Goal: Task Accomplishment & Management: Manage account settings

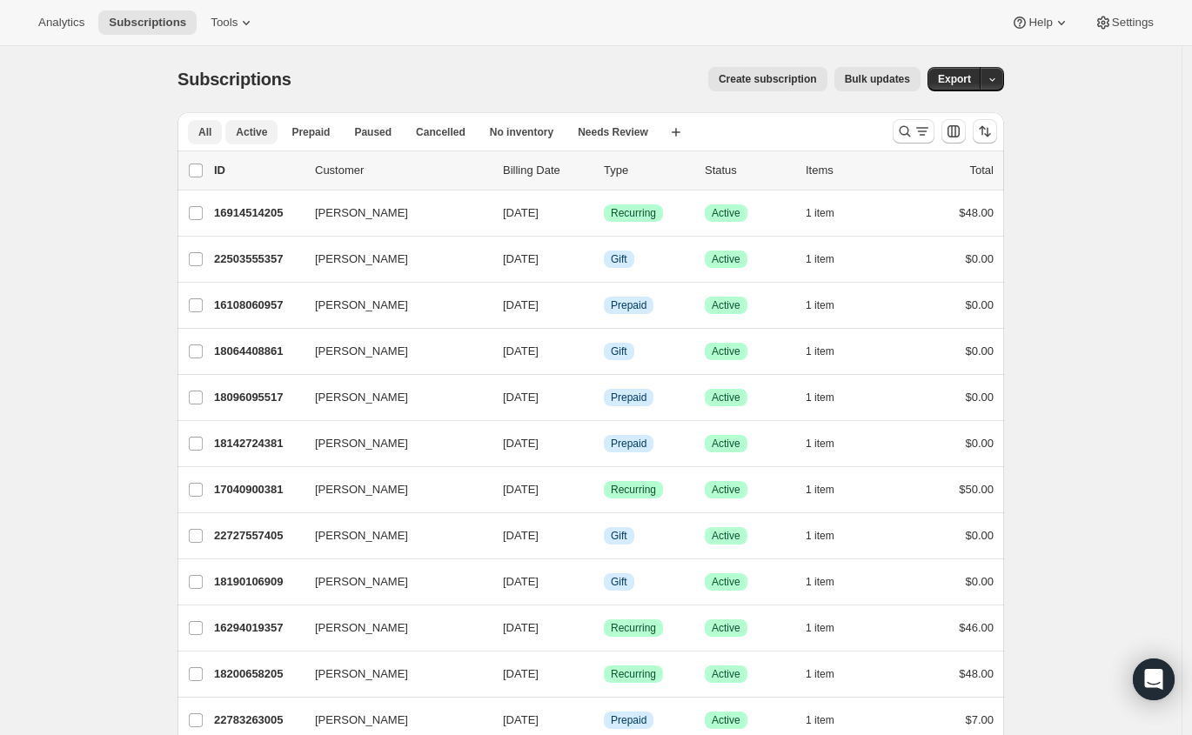
click at [255, 138] on span "Active" at bounding box center [251, 132] width 31 height 14
click at [203, 170] on input "0 selected" at bounding box center [196, 171] width 14 height 14
checkbox input "true"
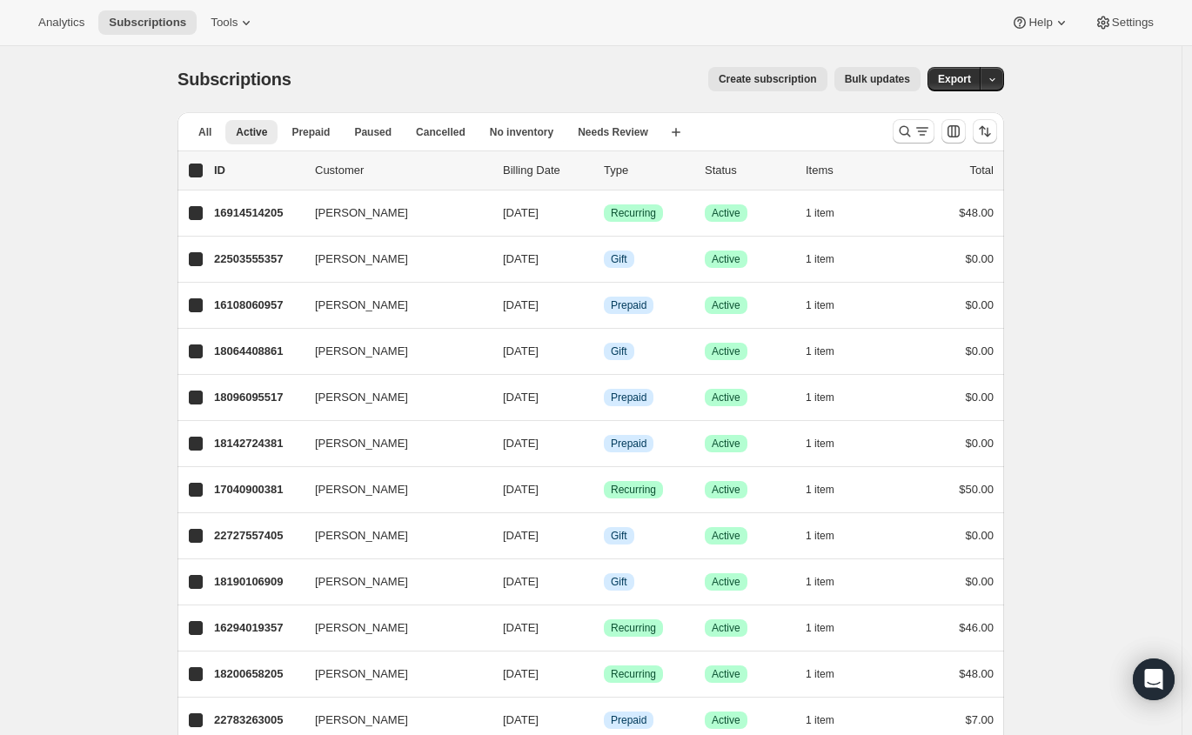
checkbox input "true"
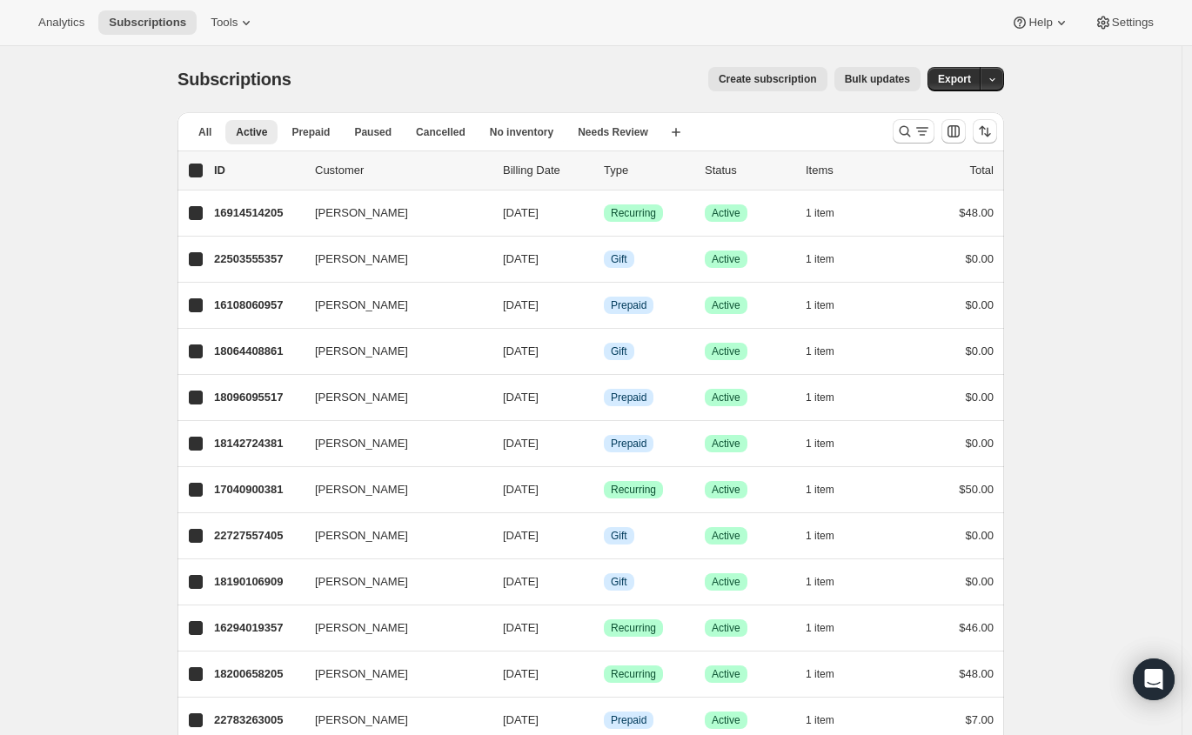
checkbox input "true"
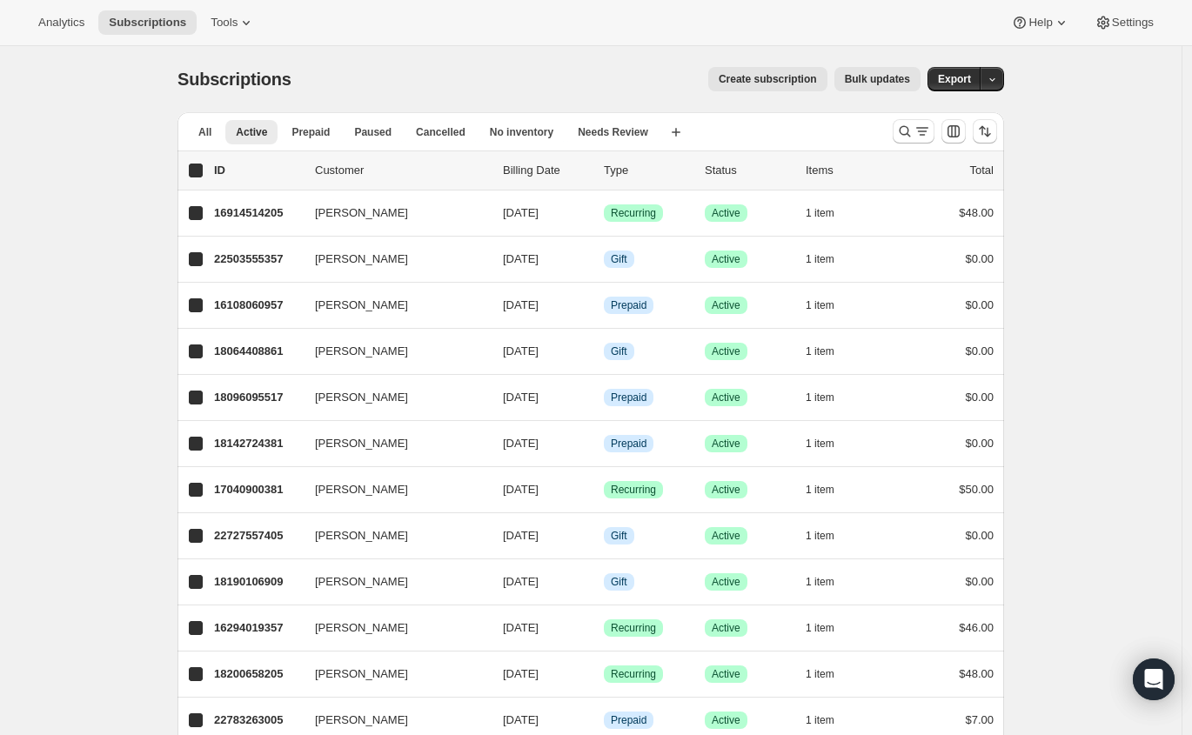
checkbox input "true"
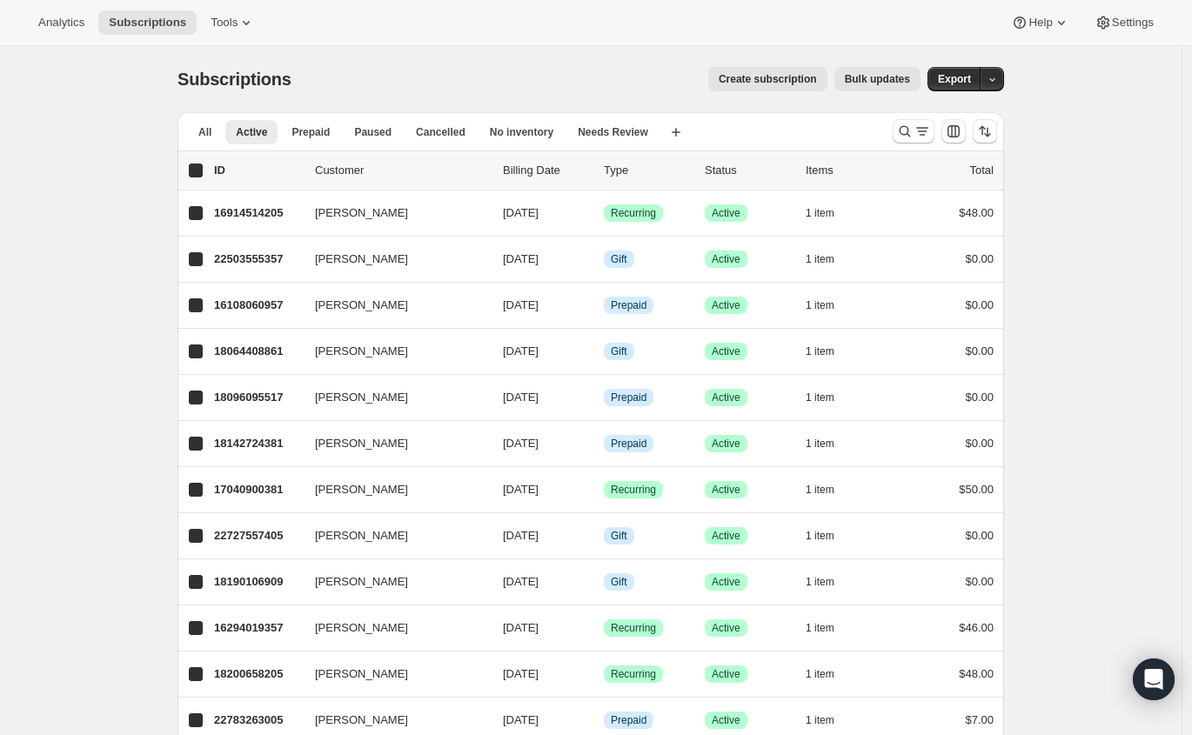
checkbox input "true"
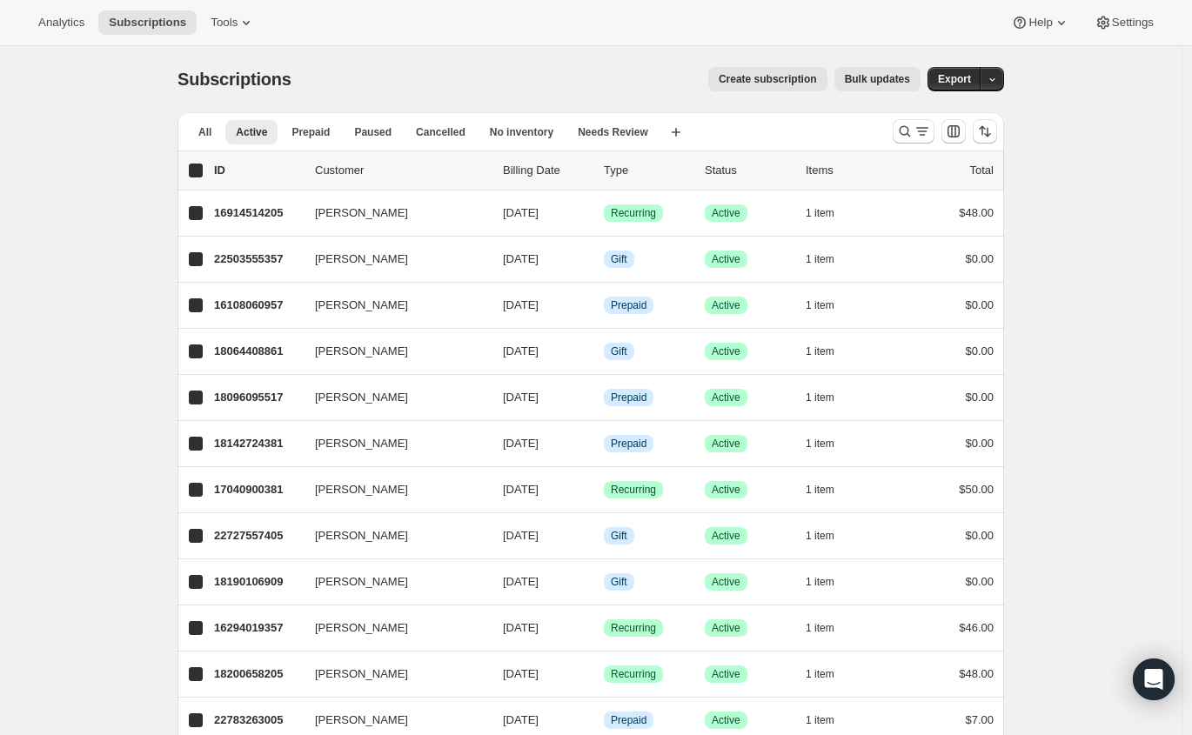
checkbox input "true"
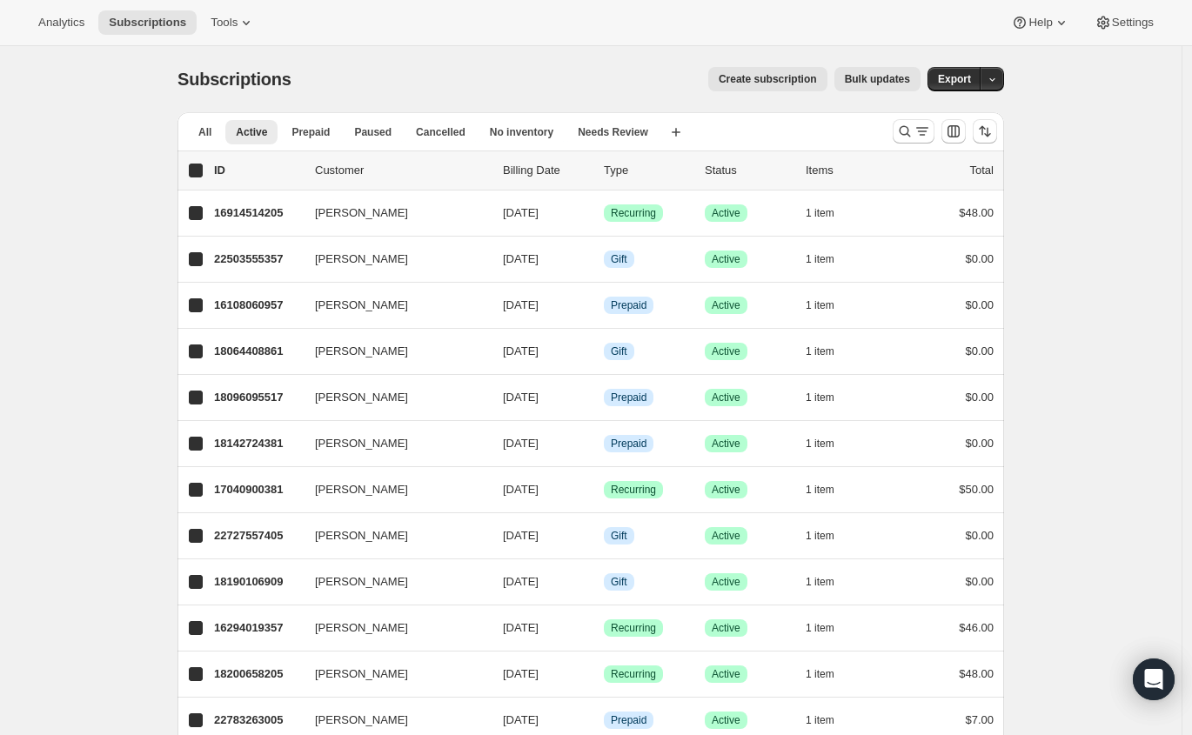
checkbox input "true"
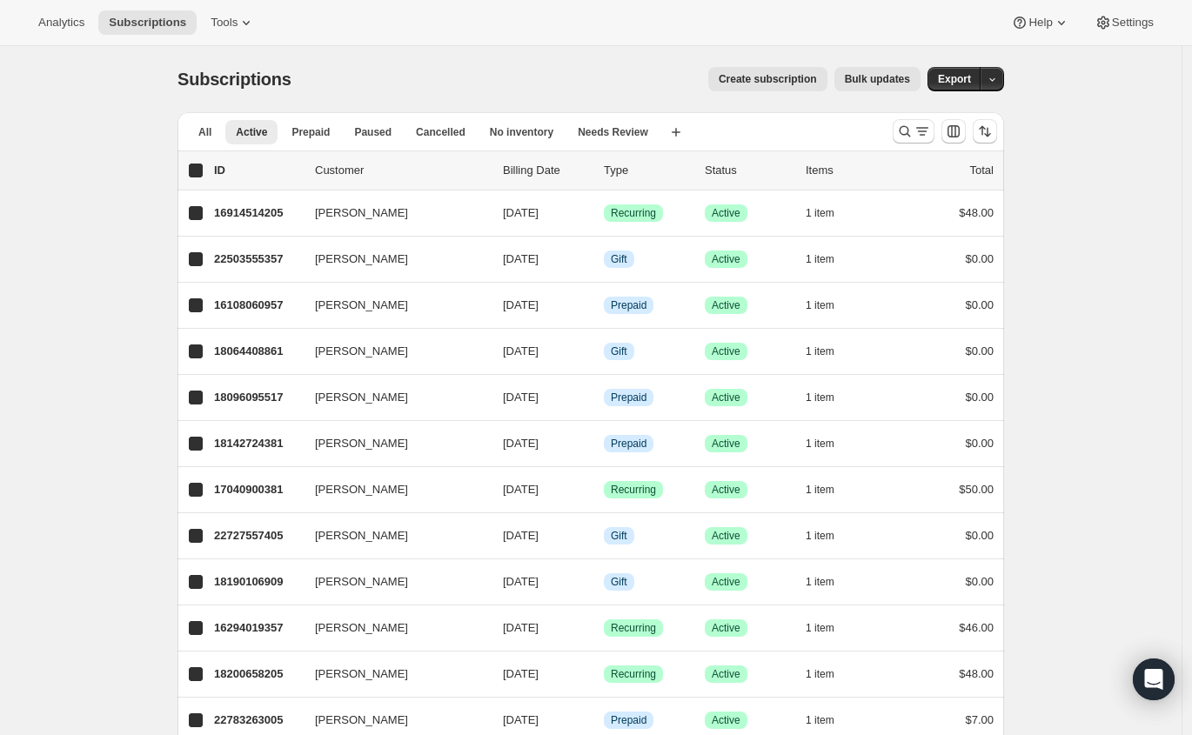
checkbox input "true"
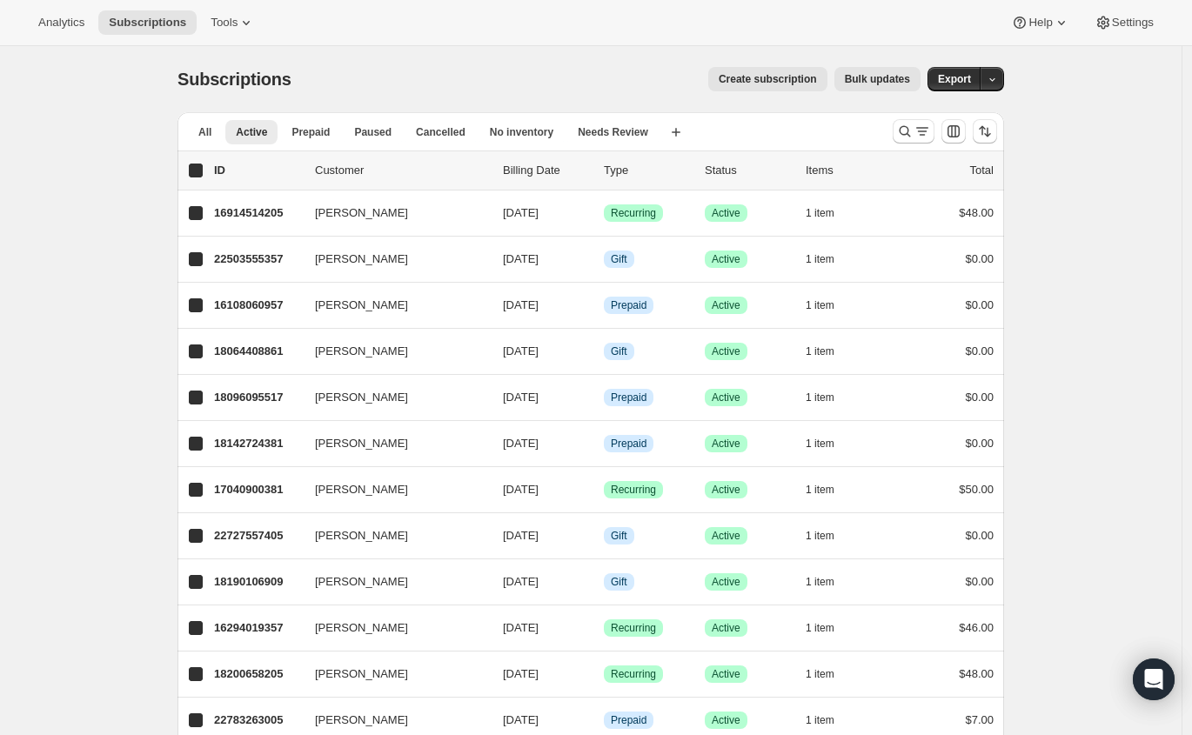
checkbox input "true"
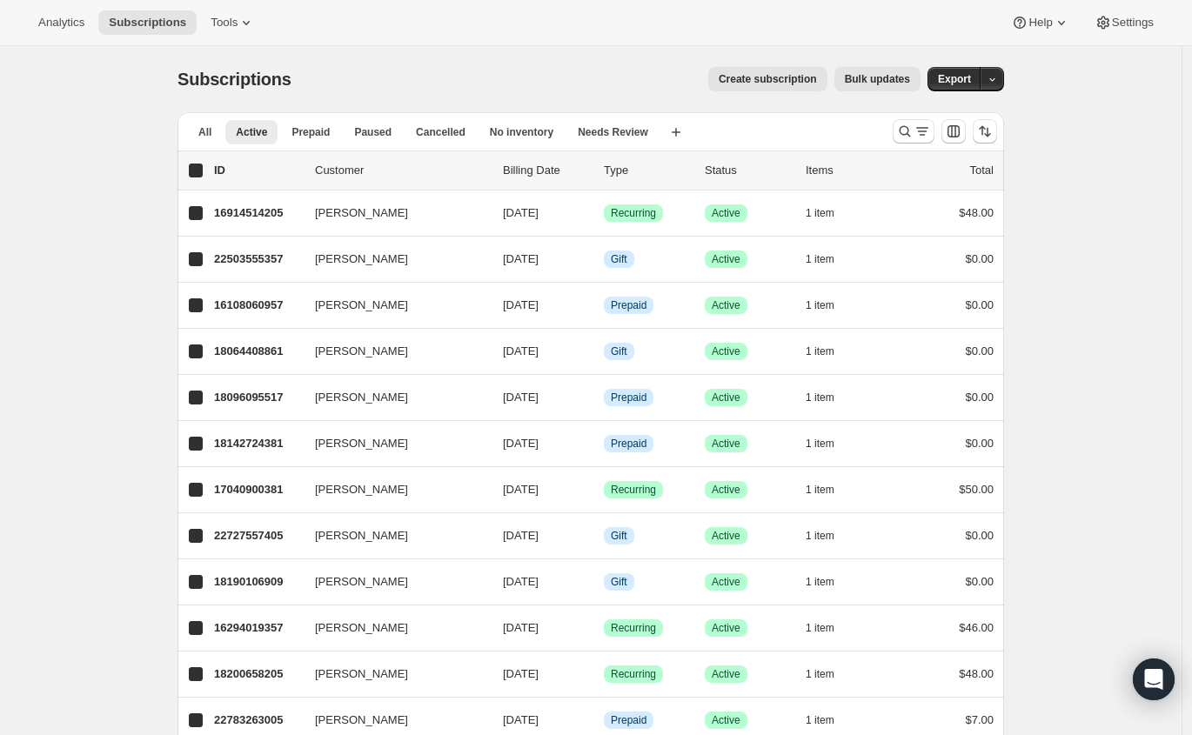
checkbox input "true"
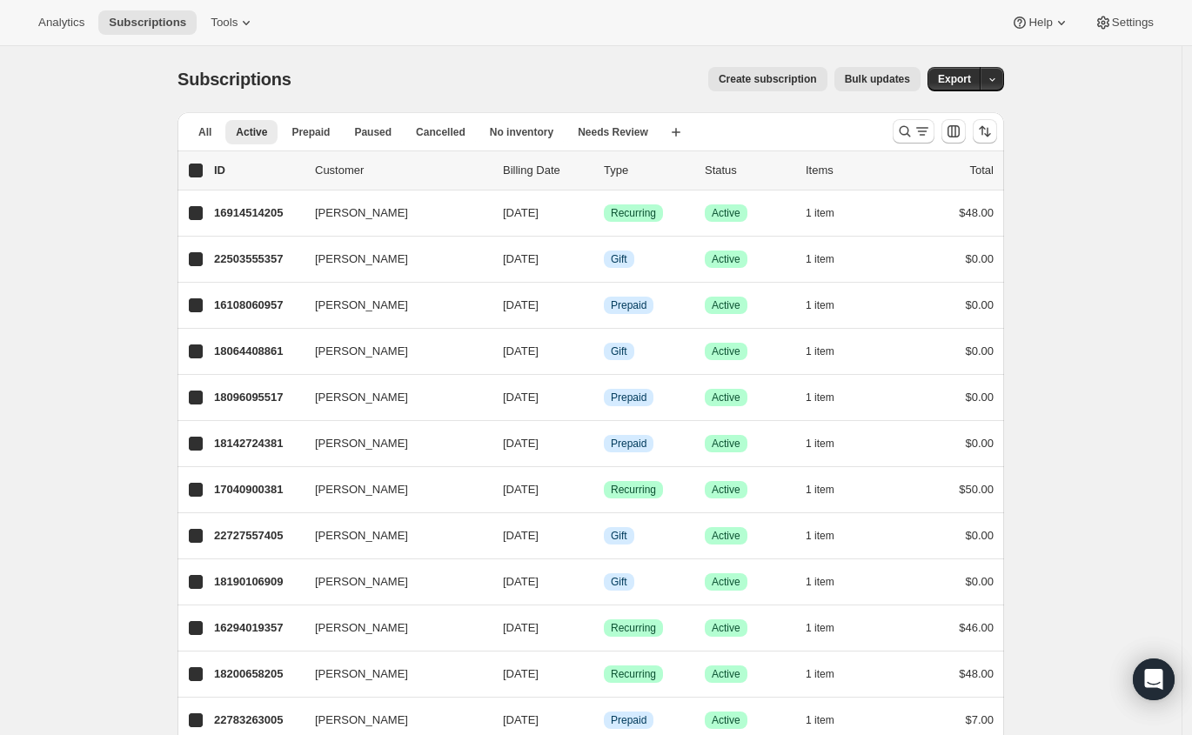
checkbox input "true"
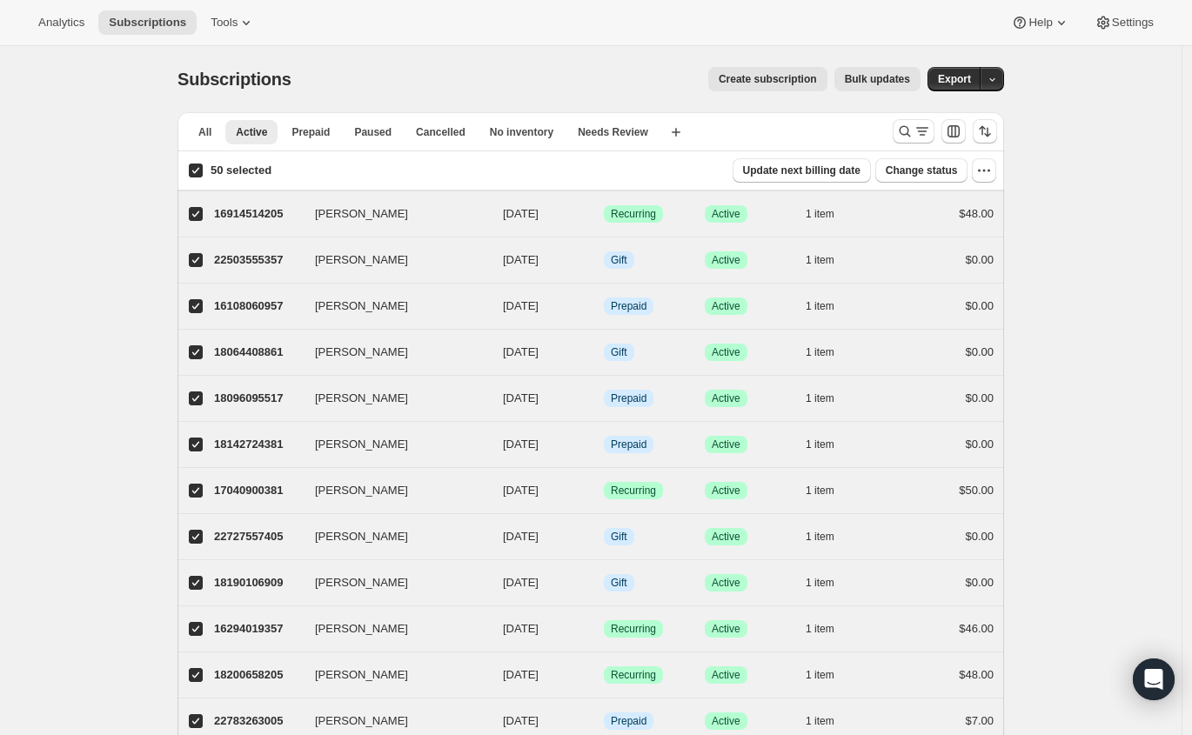
click at [203, 170] on input "50 selected" at bounding box center [196, 171] width 14 height 14
checkbox input "false"
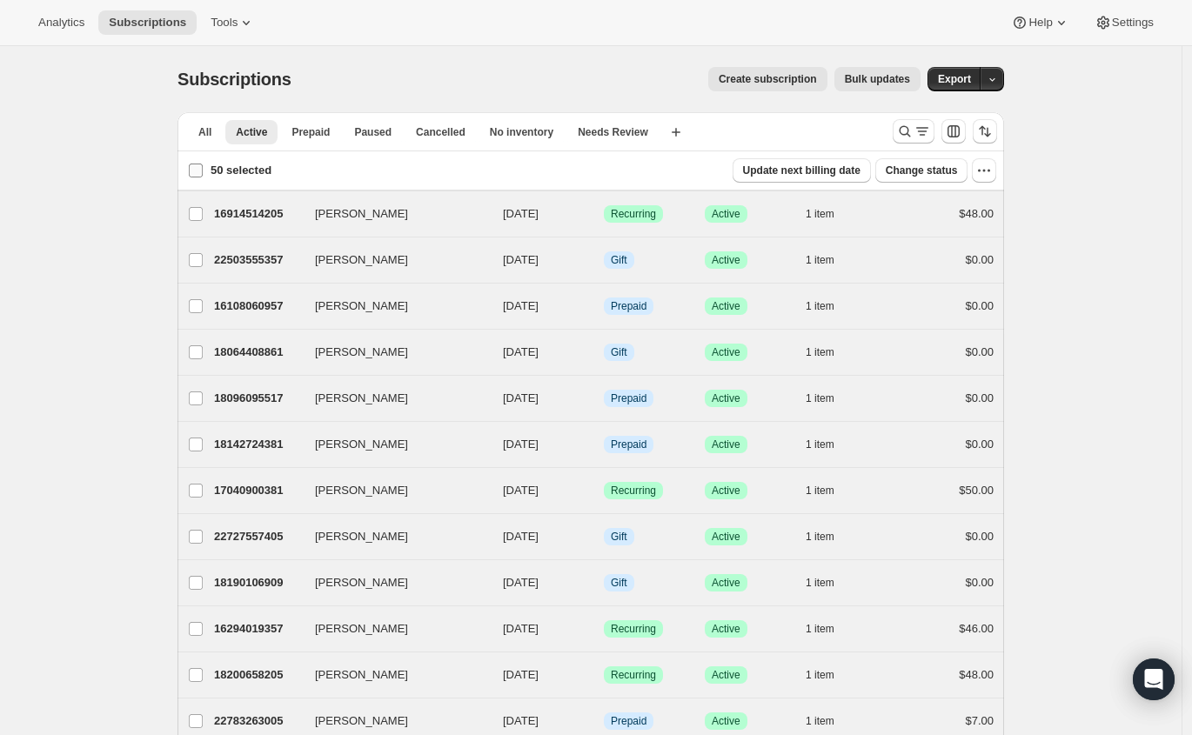
checkbox input "false"
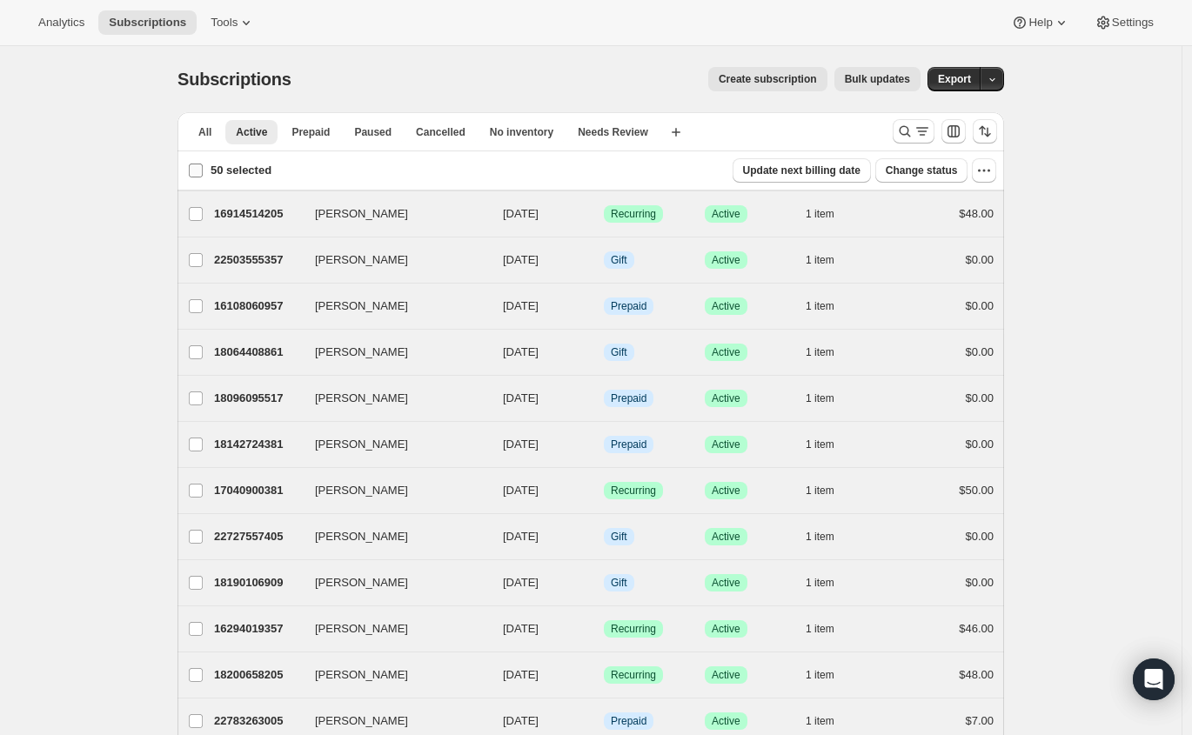
checkbox input "false"
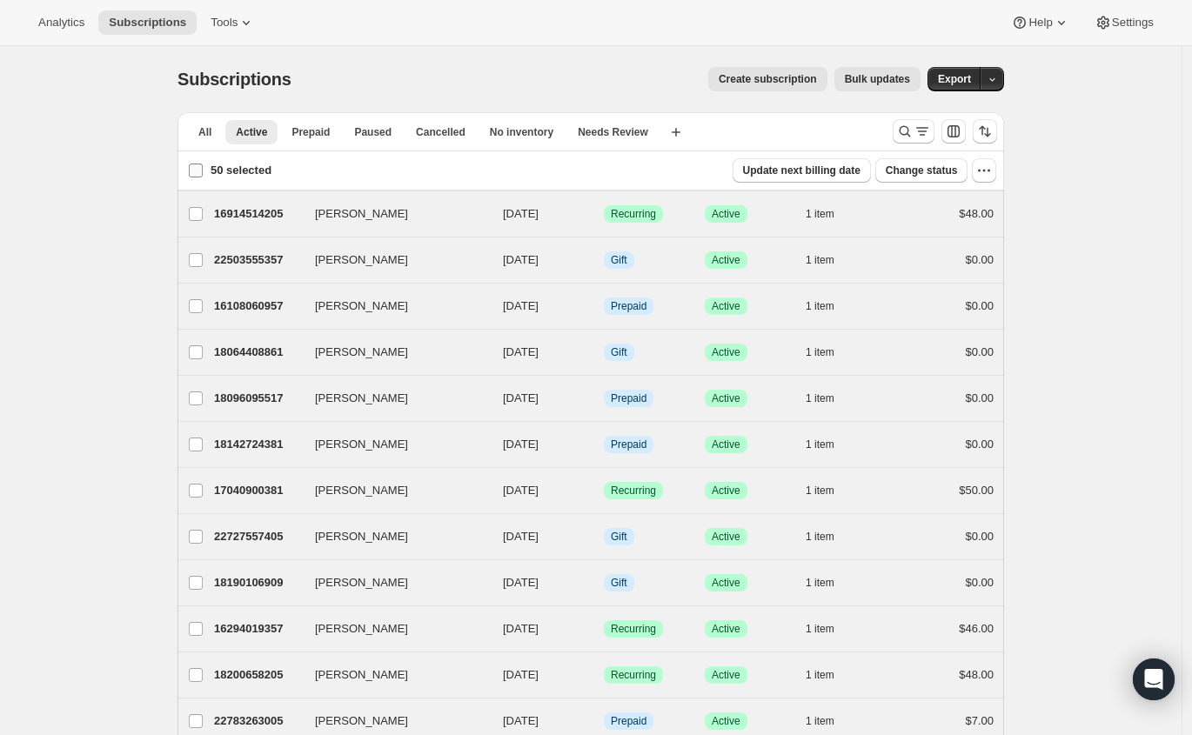
checkbox input "false"
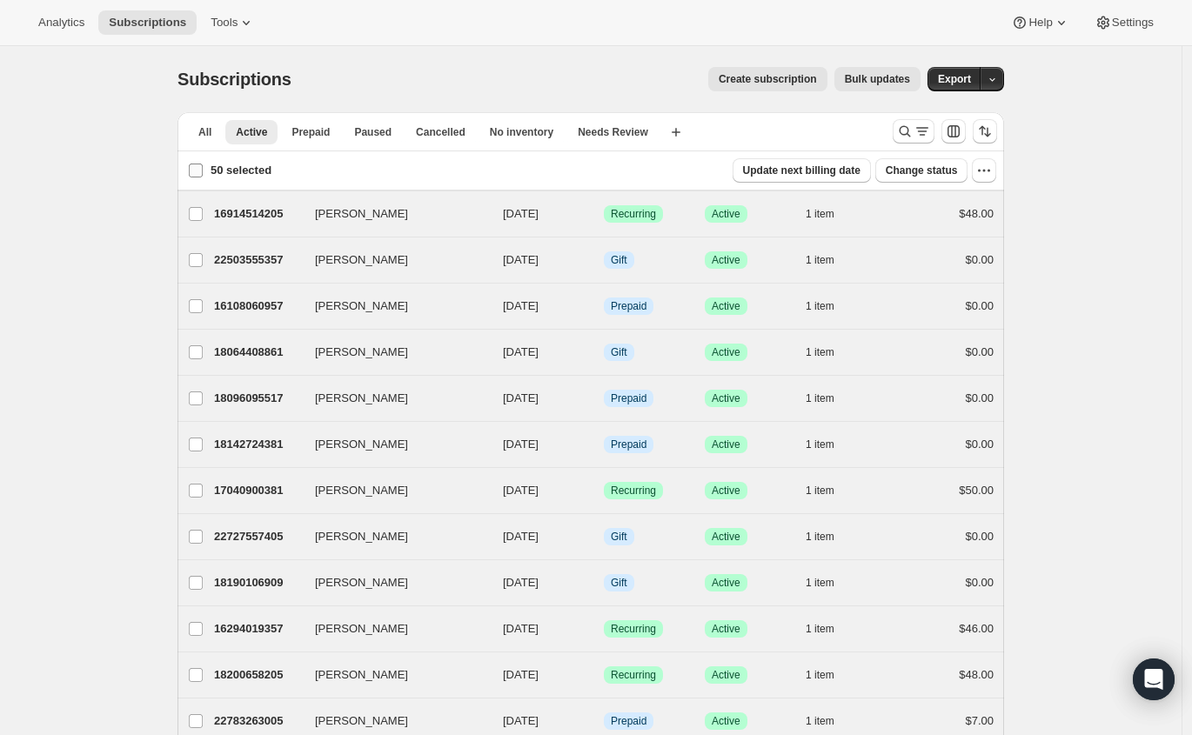
checkbox input "false"
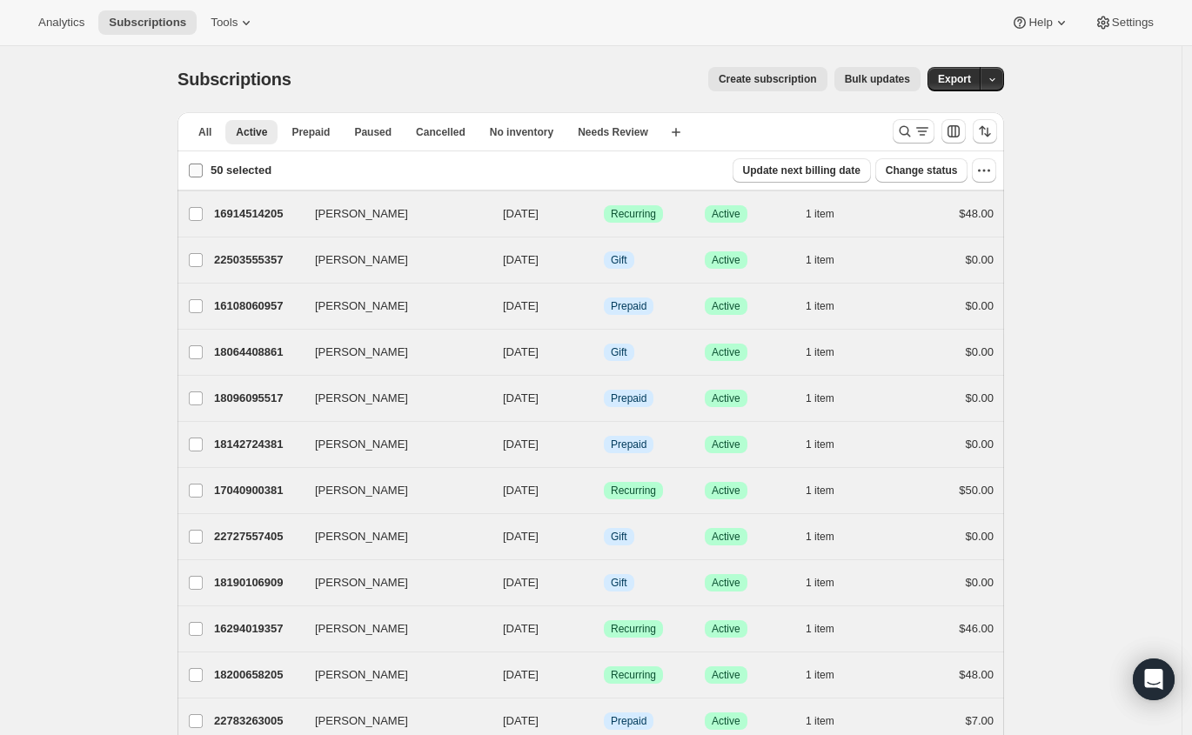
checkbox input "false"
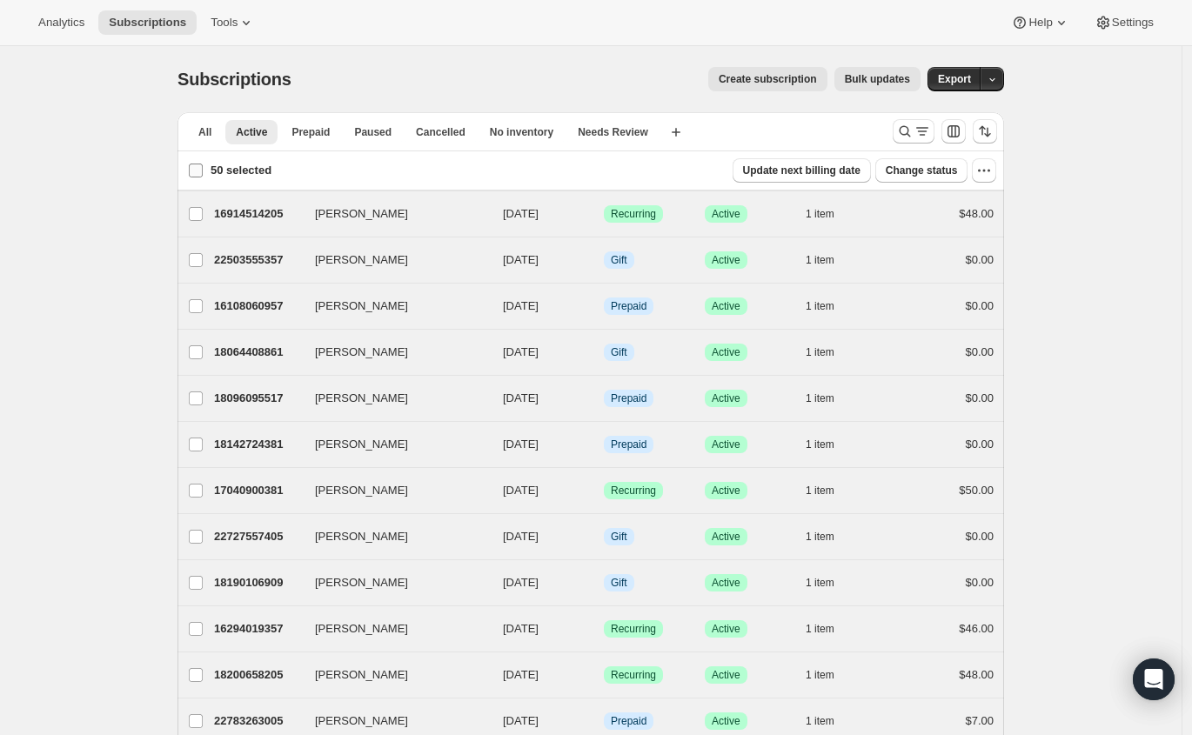
checkbox input "false"
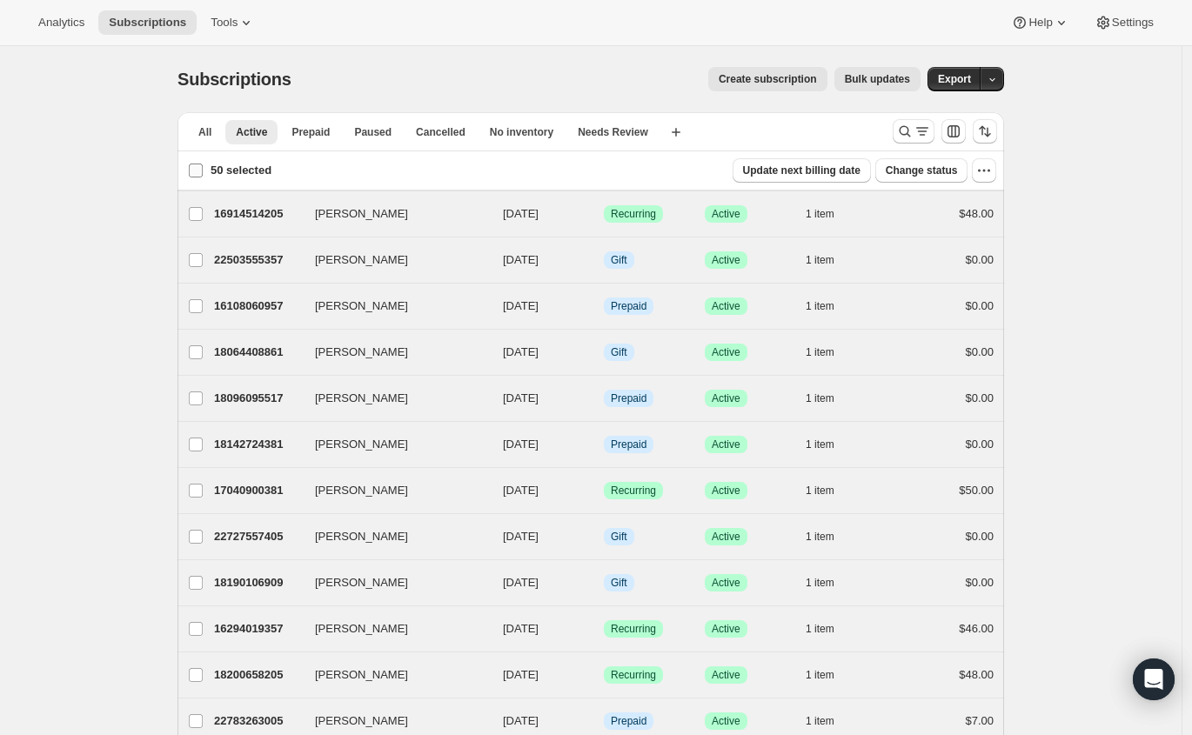
checkbox input "false"
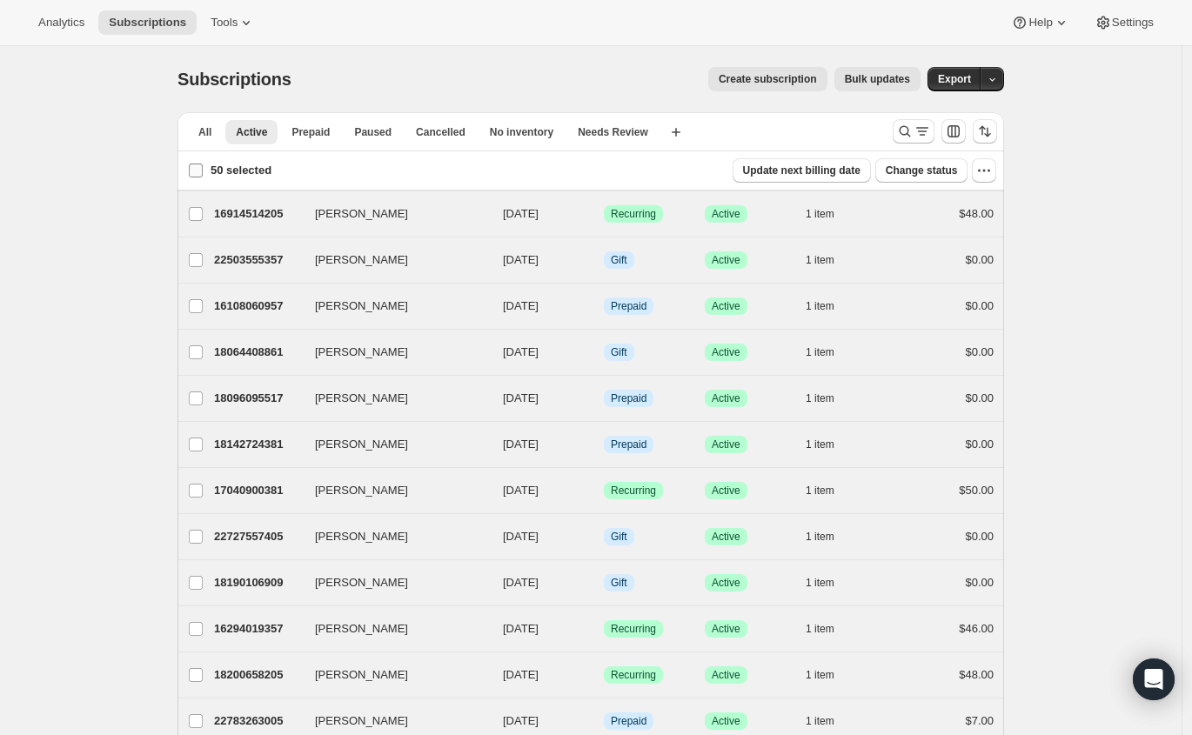
checkbox input "false"
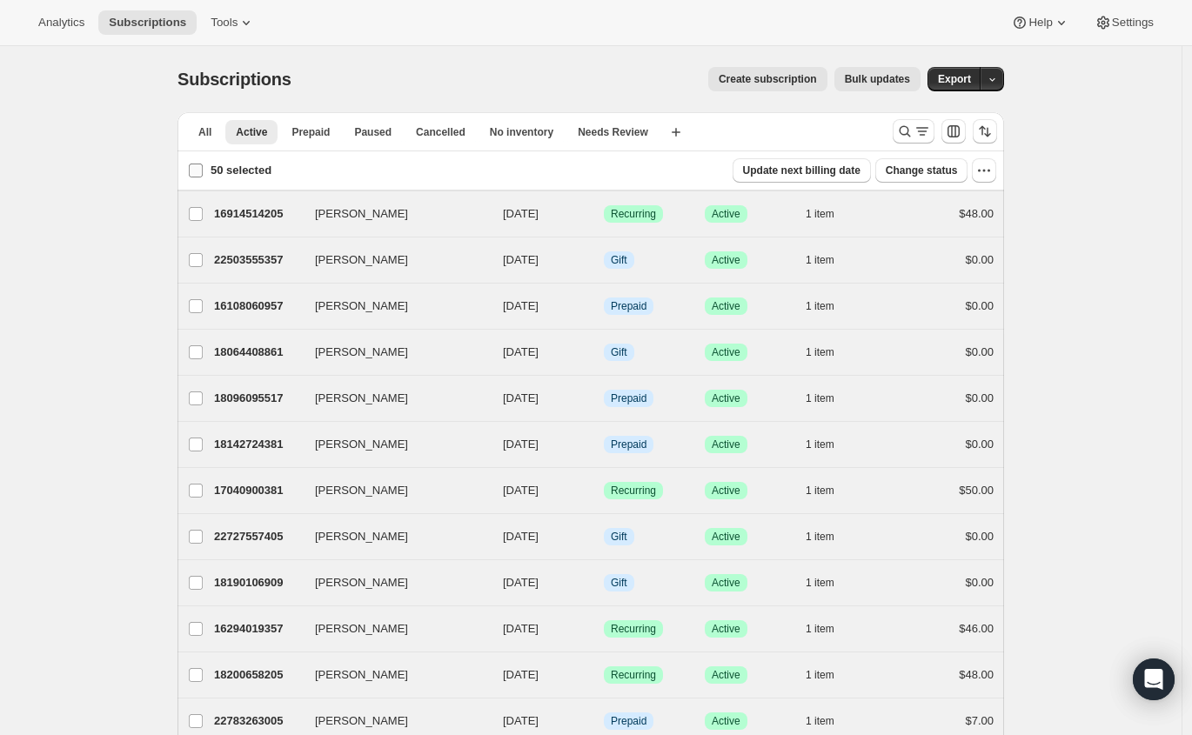
checkbox input "false"
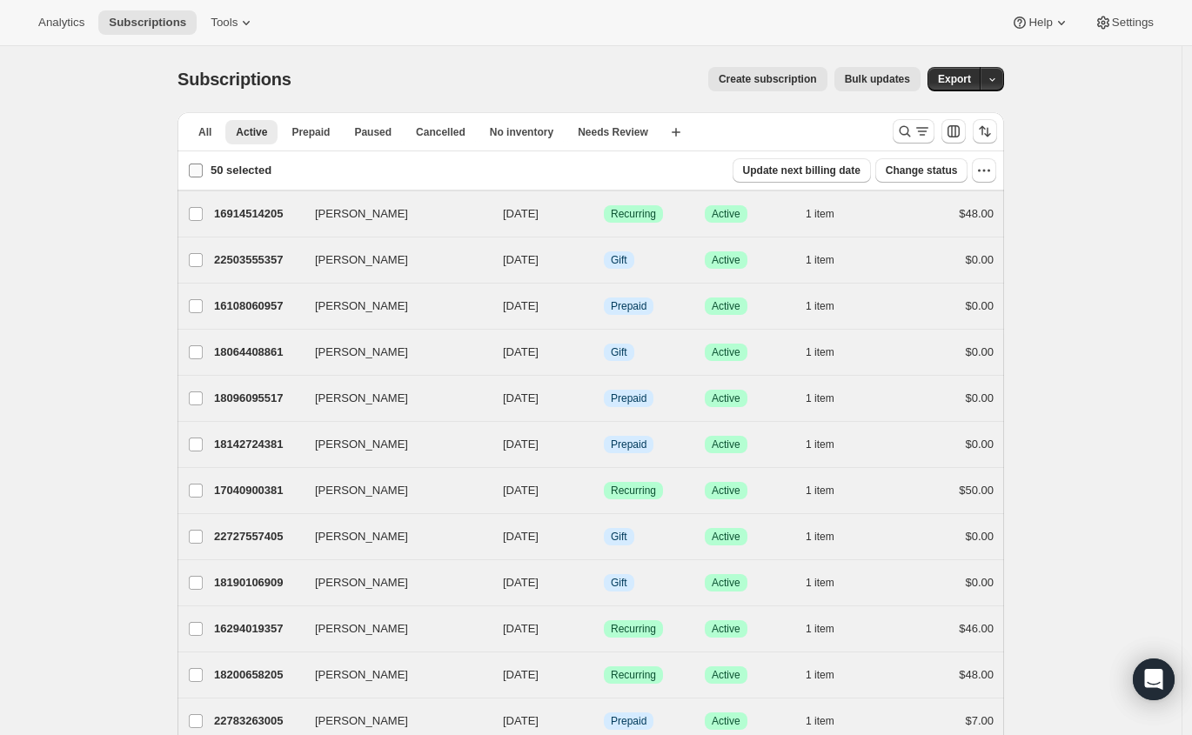
checkbox input "false"
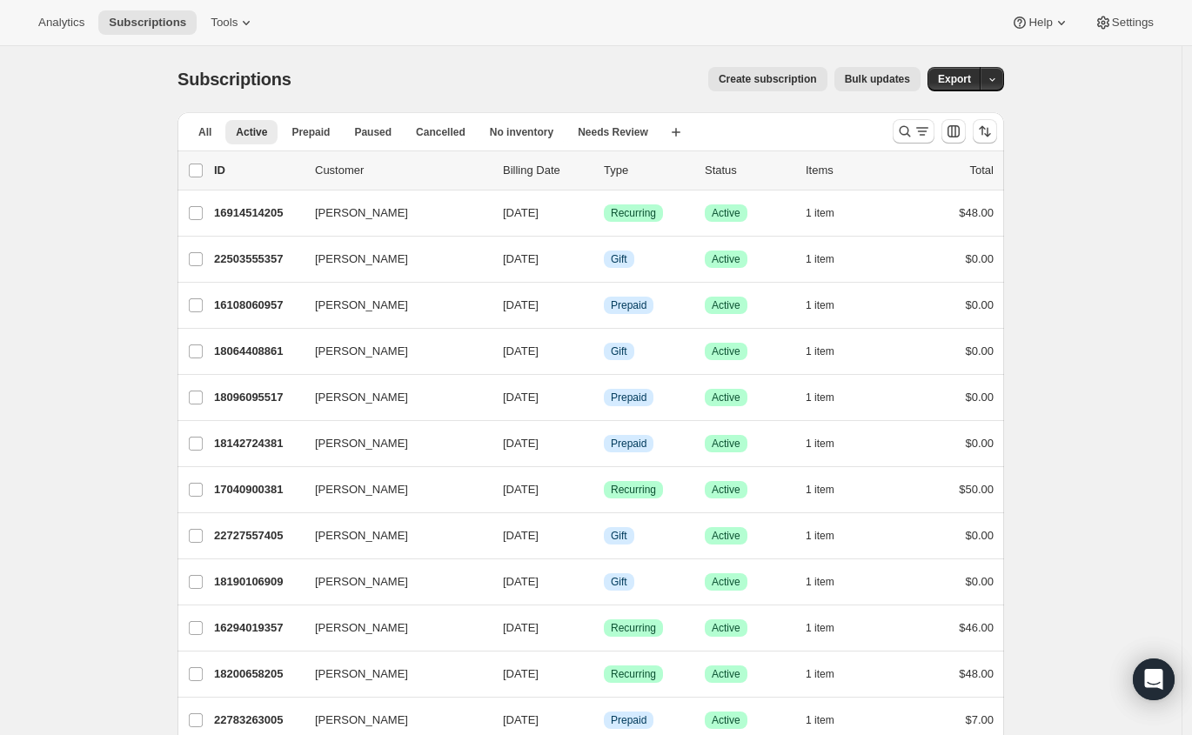
click at [206, 131] on span "All" at bounding box center [204, 132] width 13 height 14
